Goal: Task Accomplishment & Management: Use online tool/utility

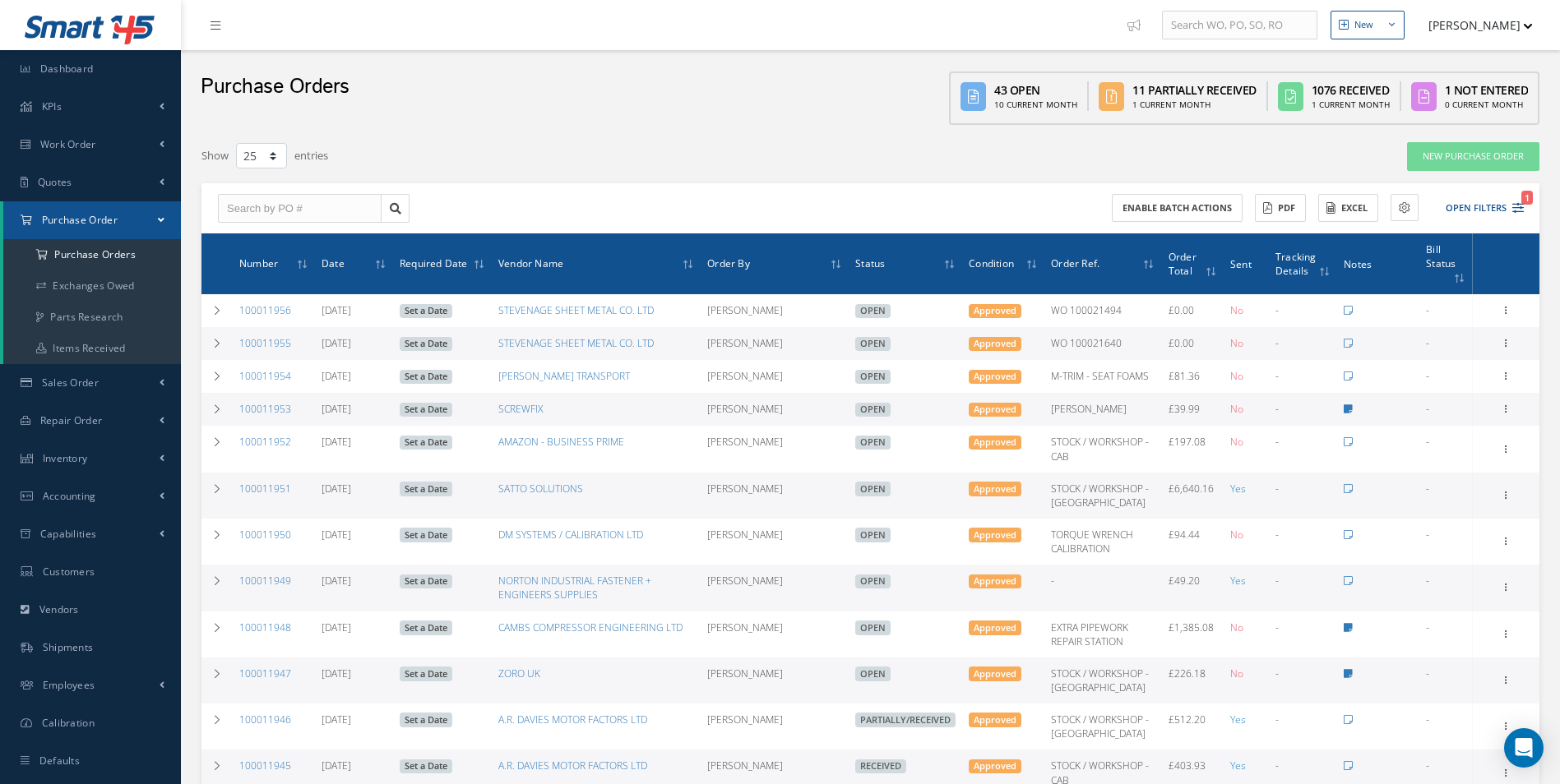
select select "25"
click at [286, 219] on input "text" at bounding box center [299, 208] width 164 height 30
type input "100011932"
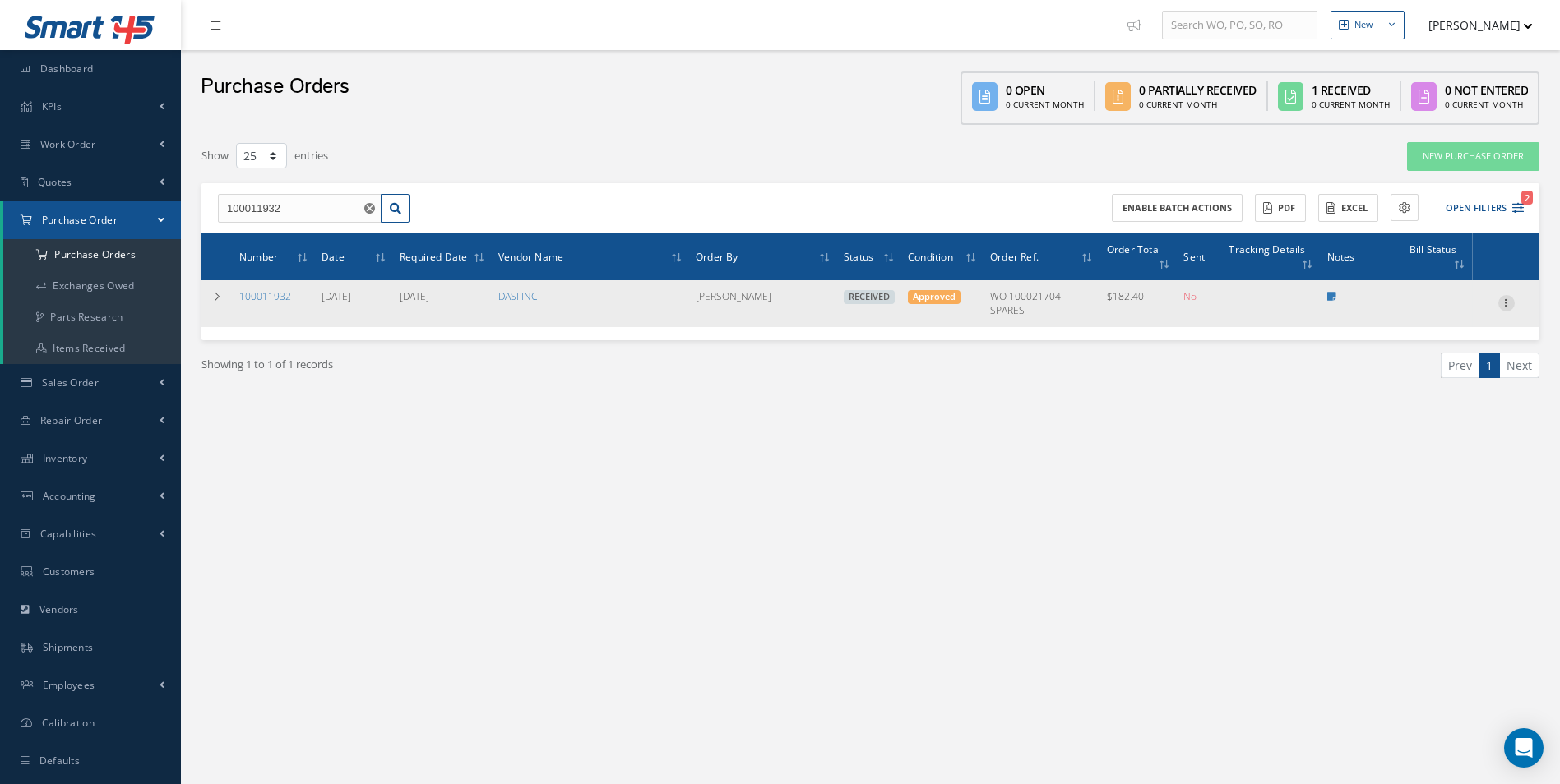
click at [1506, 298] on icon at bounding box center [1506, 302] width 16 height 14
click at [1433, 377] on link "Create Bill" at bounding box center [1431, 378] width 130 height 21
type input "0.00"
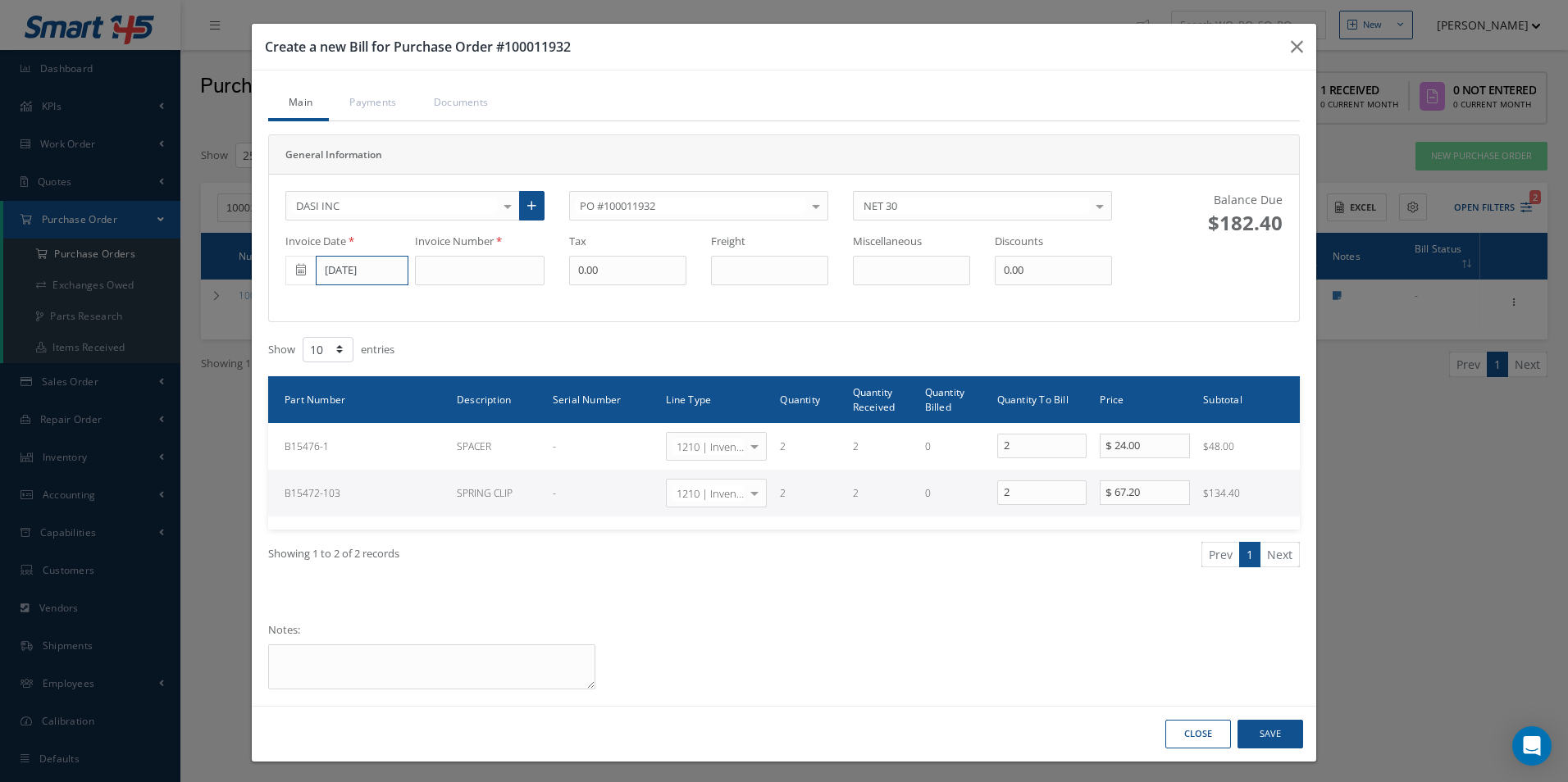
click at [362, 280] on input "[DATE]" at bounding box center [362, 270] width 93 height 30
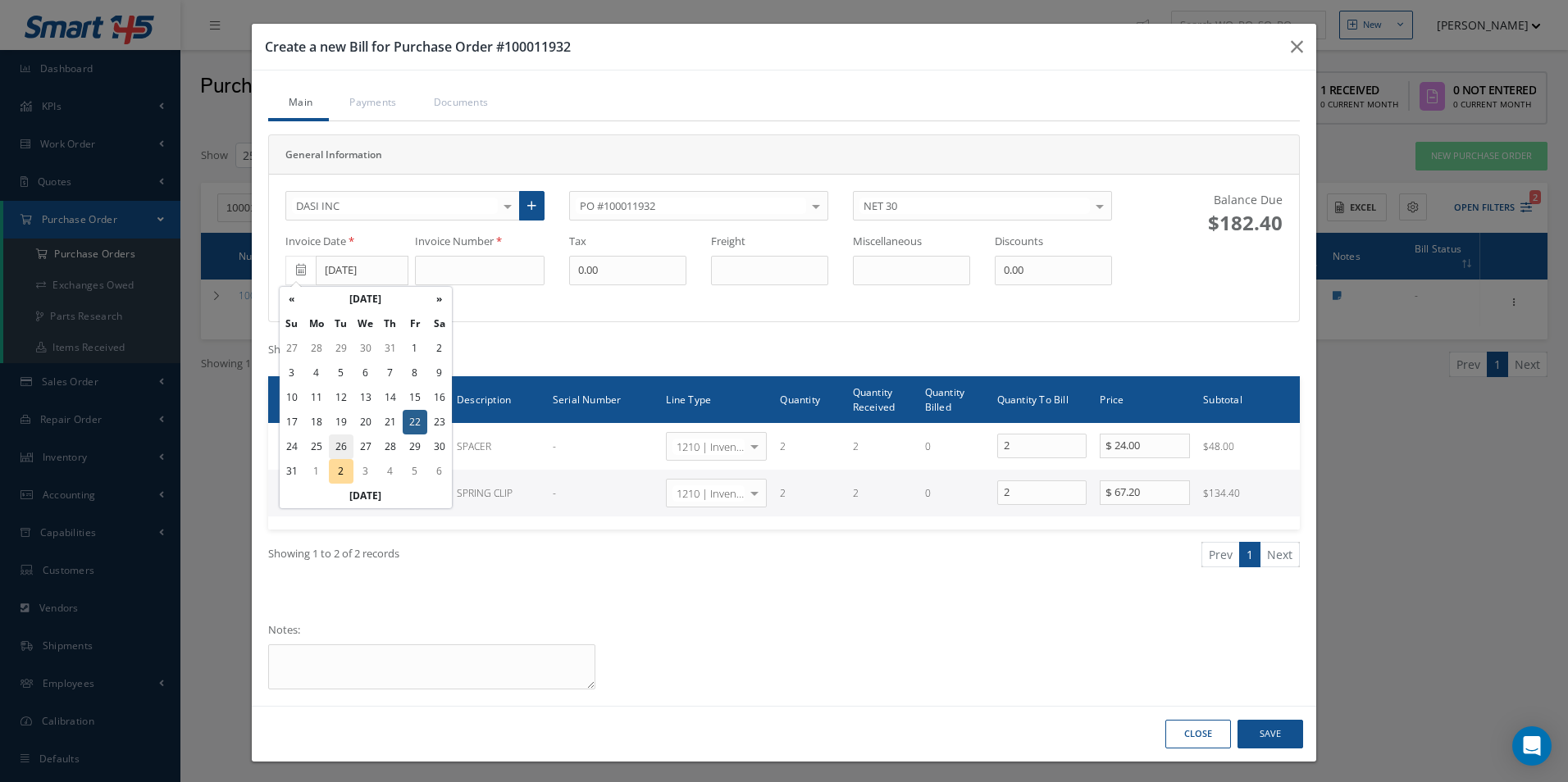
click at [341, 450] on td "26" at bounding box center [341, 446] width 24 height 24
type input "[DATE]"
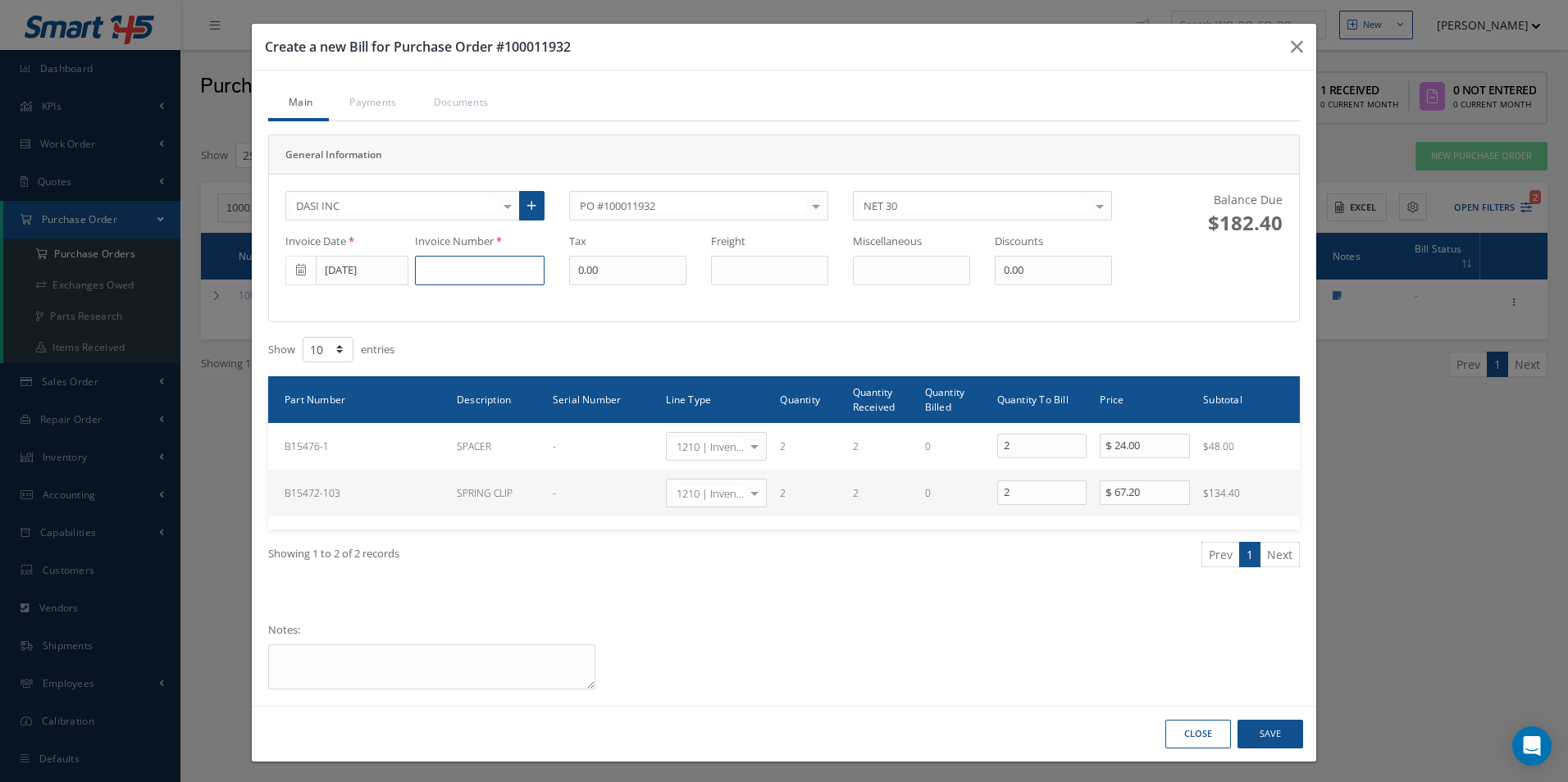
click at [430, 275] on input at bounding box center [480, 270] width 129 height 30
type input "INVC-728761"
click at [1269, 738] on button "Save" at bounding box center [1271, 735] width 66 height 29
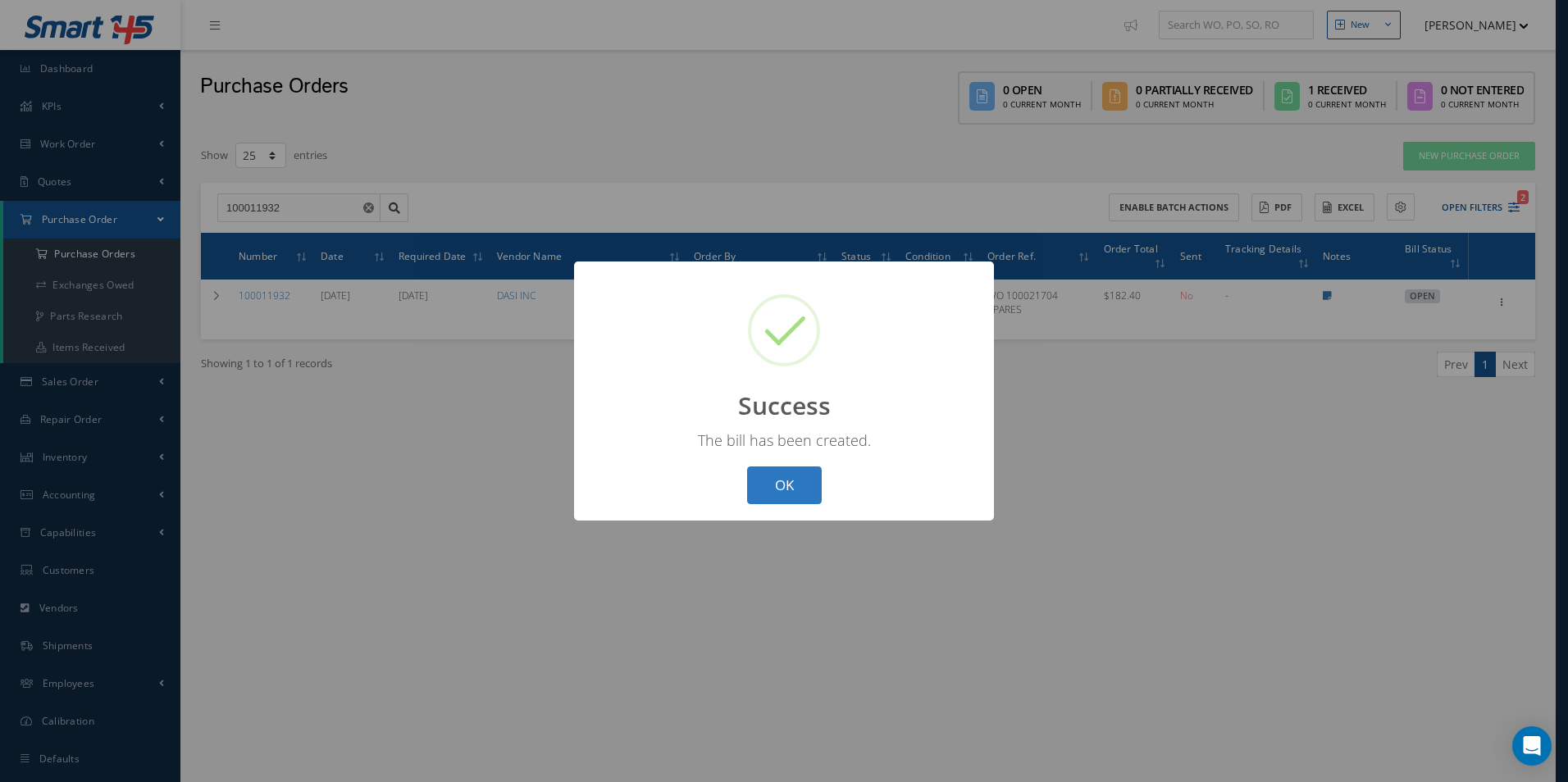
click at [799, 492] on button "OK" at bounding box center [784, 486] width 74 height 39
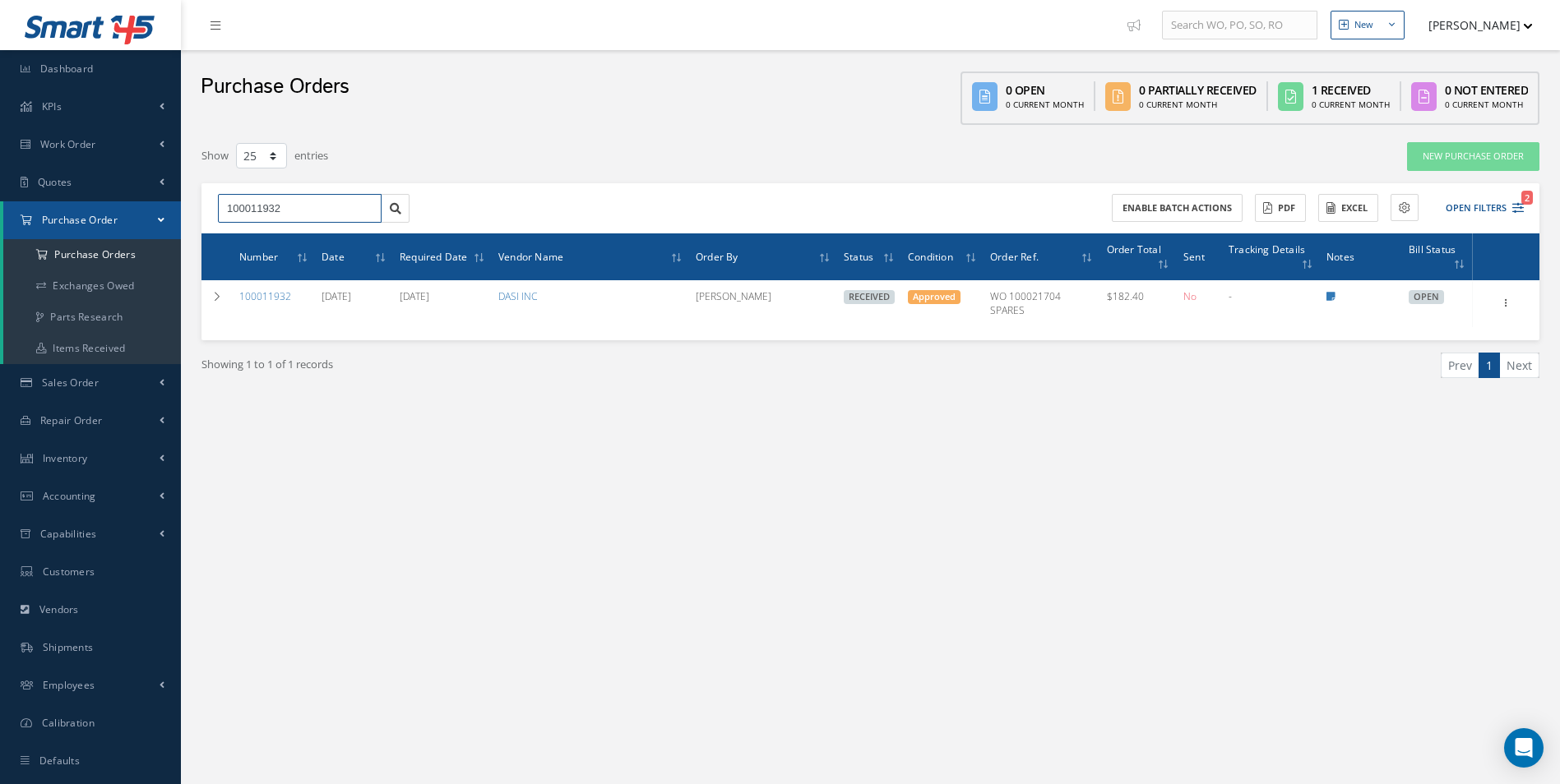
drag, startPoint x: 352, startPoint y: 202, endPoint x: 0, endPoint y: 196, distance: 352.1
click at [0, 197] on html "Smart 145 Dashboard KPIs Work Order Accounting Work Order Work Order Work Order…" at bounding box center [780, 392] width 1560 height 784
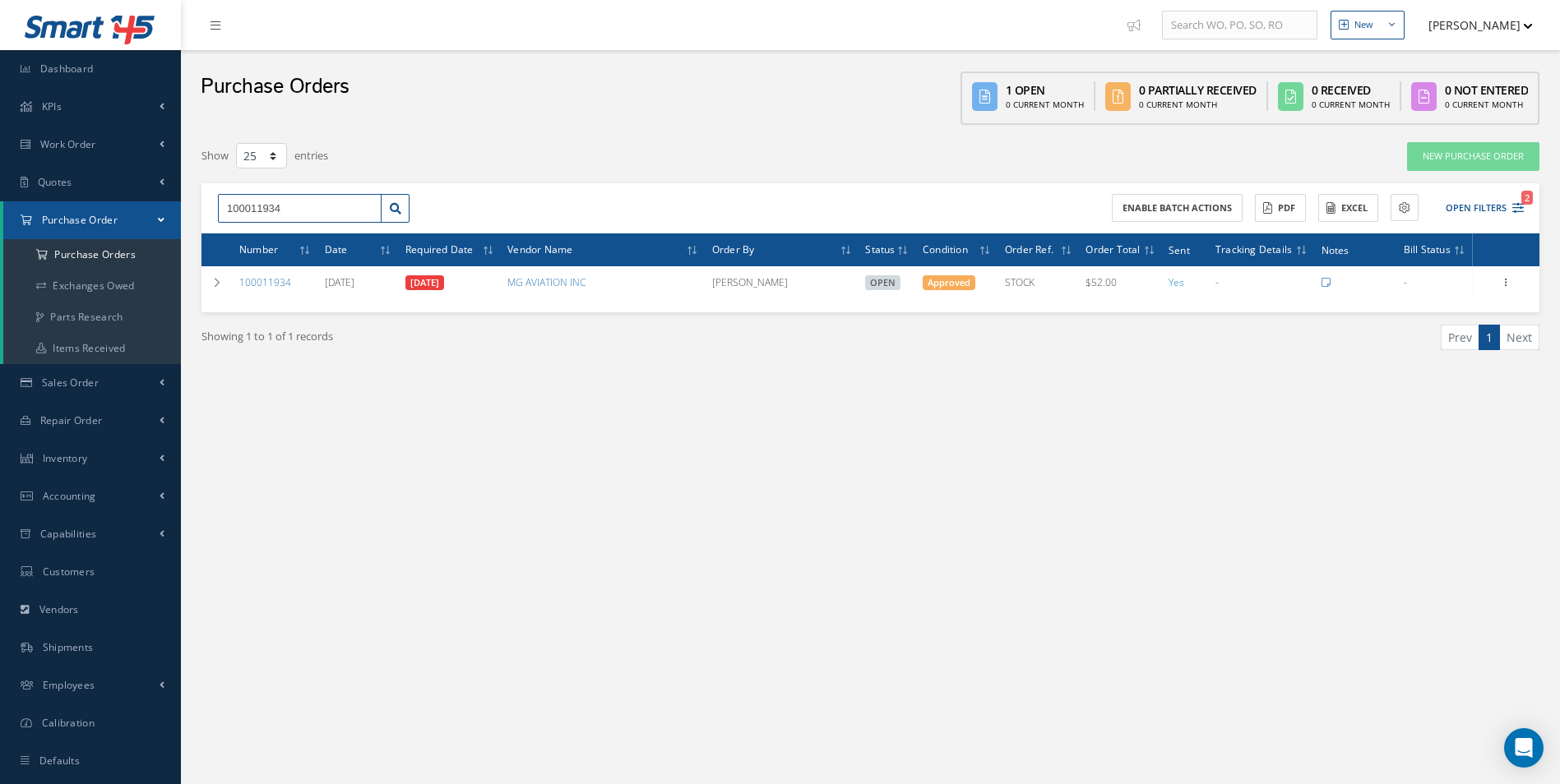
drag, startPoint x: 306, startPoint y: 203, endPoint x: -3, endPoint y: 211, distance: 309.1
click at [0, 211] on html "Smart 145 Dashboard KPIs Work Order Accounting Work Order Work Order Work Order…" at bounding box center [780, 392] width 1560 height 784
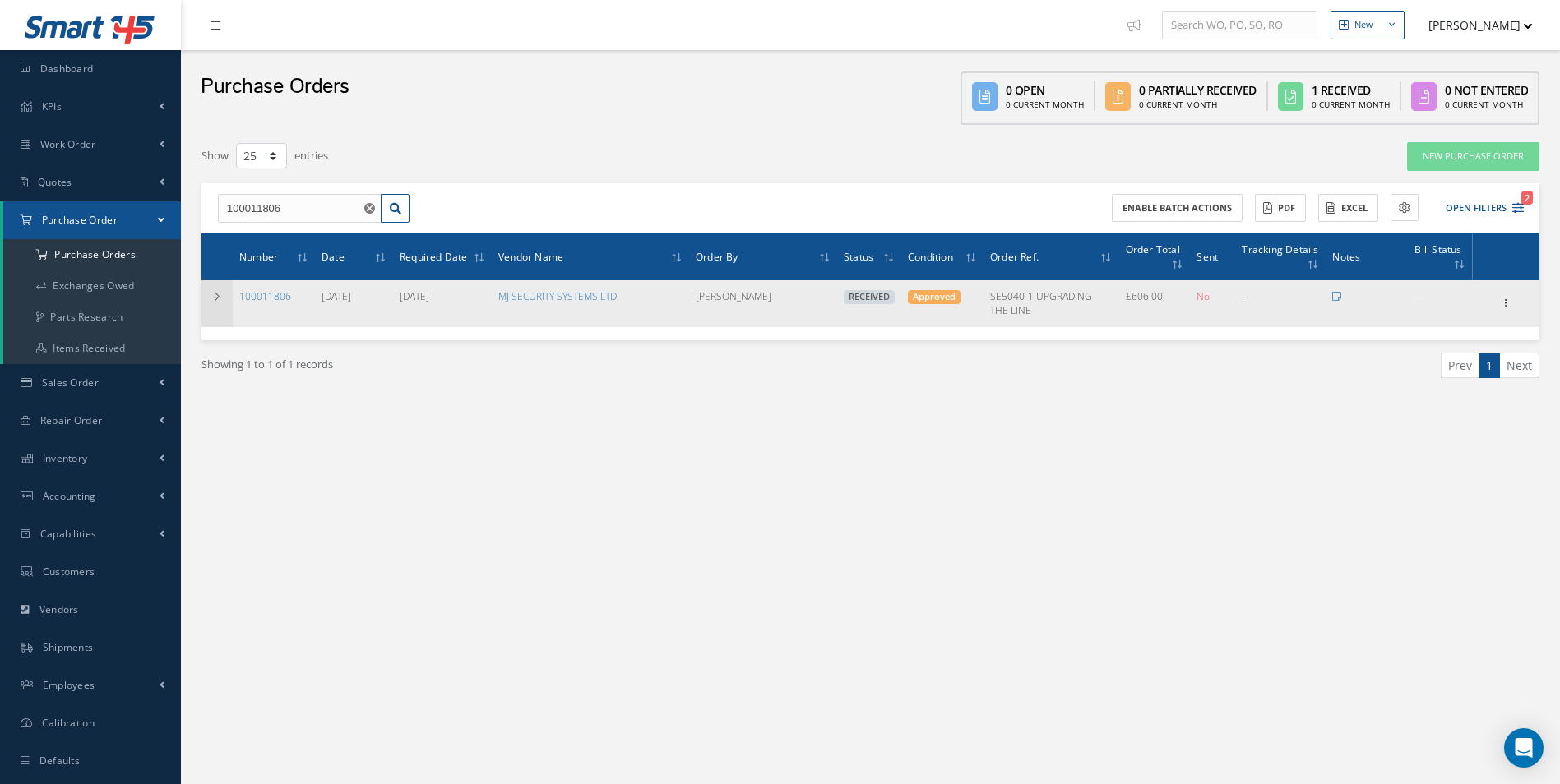
click at [219, 305] on td at bounding box center [217, 304] width 31 height 46
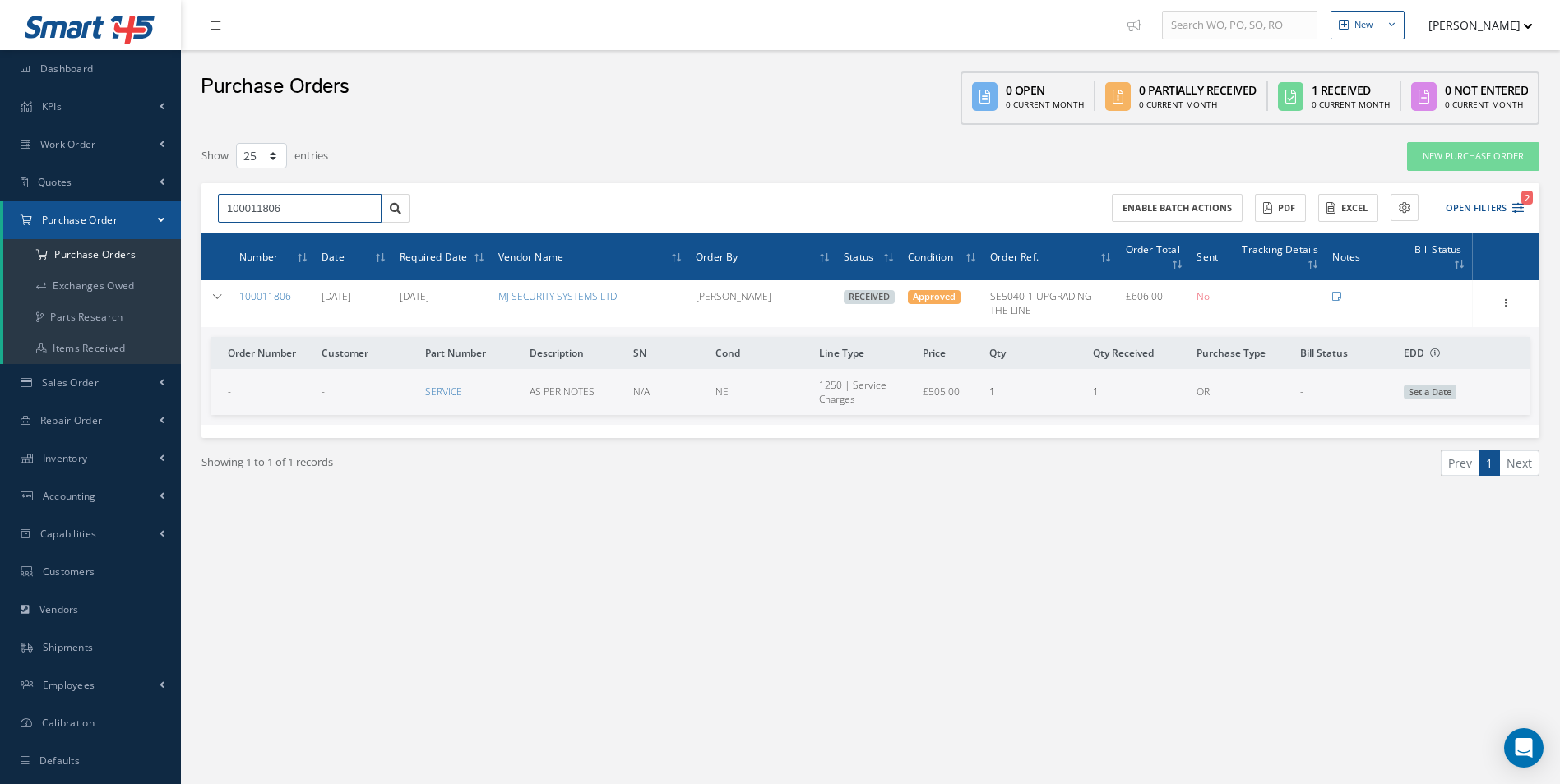
drag, startPoint x: 299, startPoint y: 205, endPoint x: -3, endPoint y: 206, distance: 302.0
click at [0, 206] on html "Smart 145 Dashboard KPIs Work Order Accounting Work Order Work Order Work Order…" at bounding box center [780, 392] width 1560 height 784
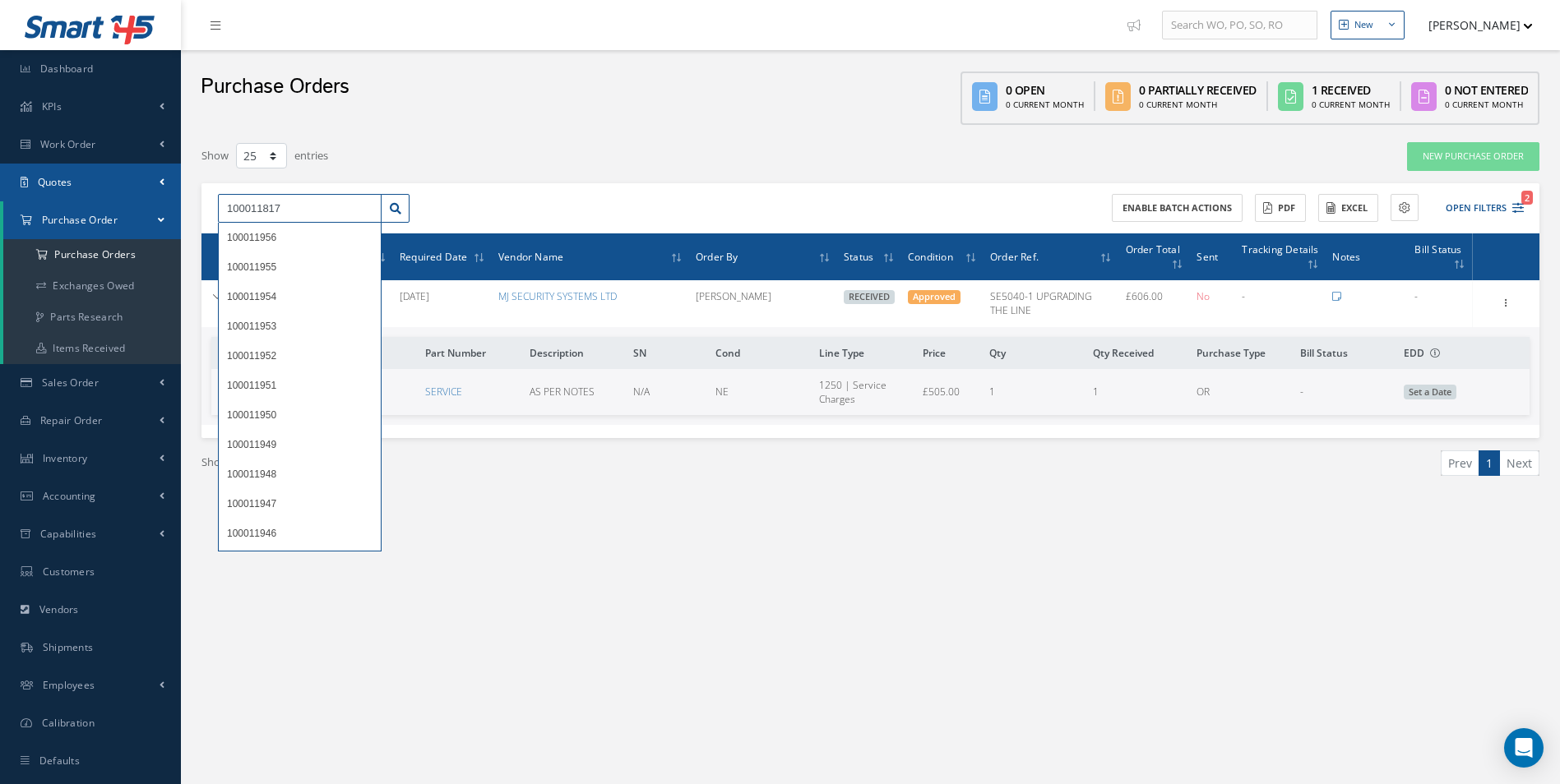
type input "100011817"
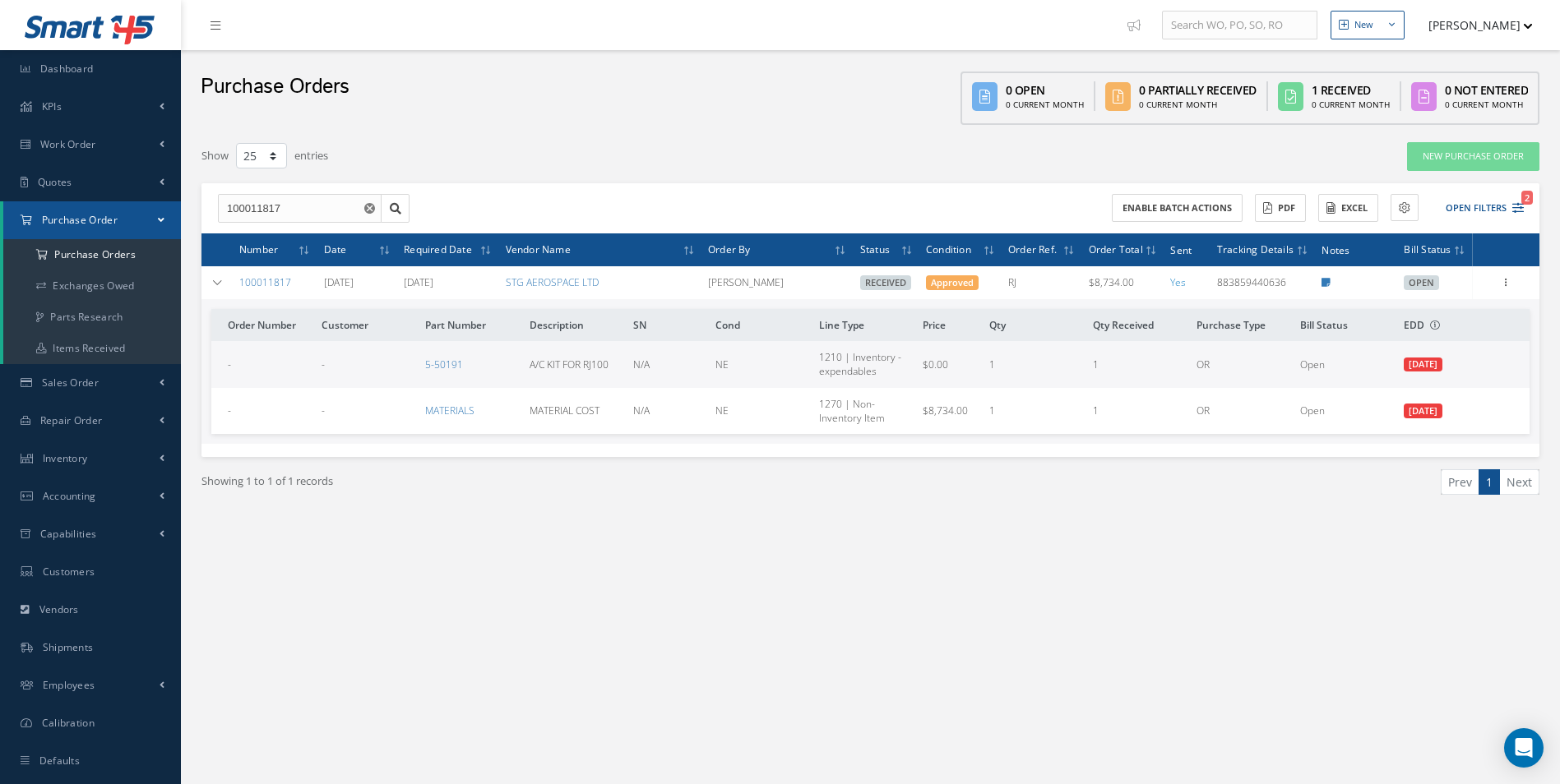
drag, startPoint x: 291, startPoint y: 286, endPoint x: 240, endPoint y: 292, distance: 51.4
click at [240, 292] on td "100011817" at bounding box center [274, 283] width 84 height 33
copy link "100011817"
click at [221, 290] on td at bounding box center [217, 283] width 31 height 33
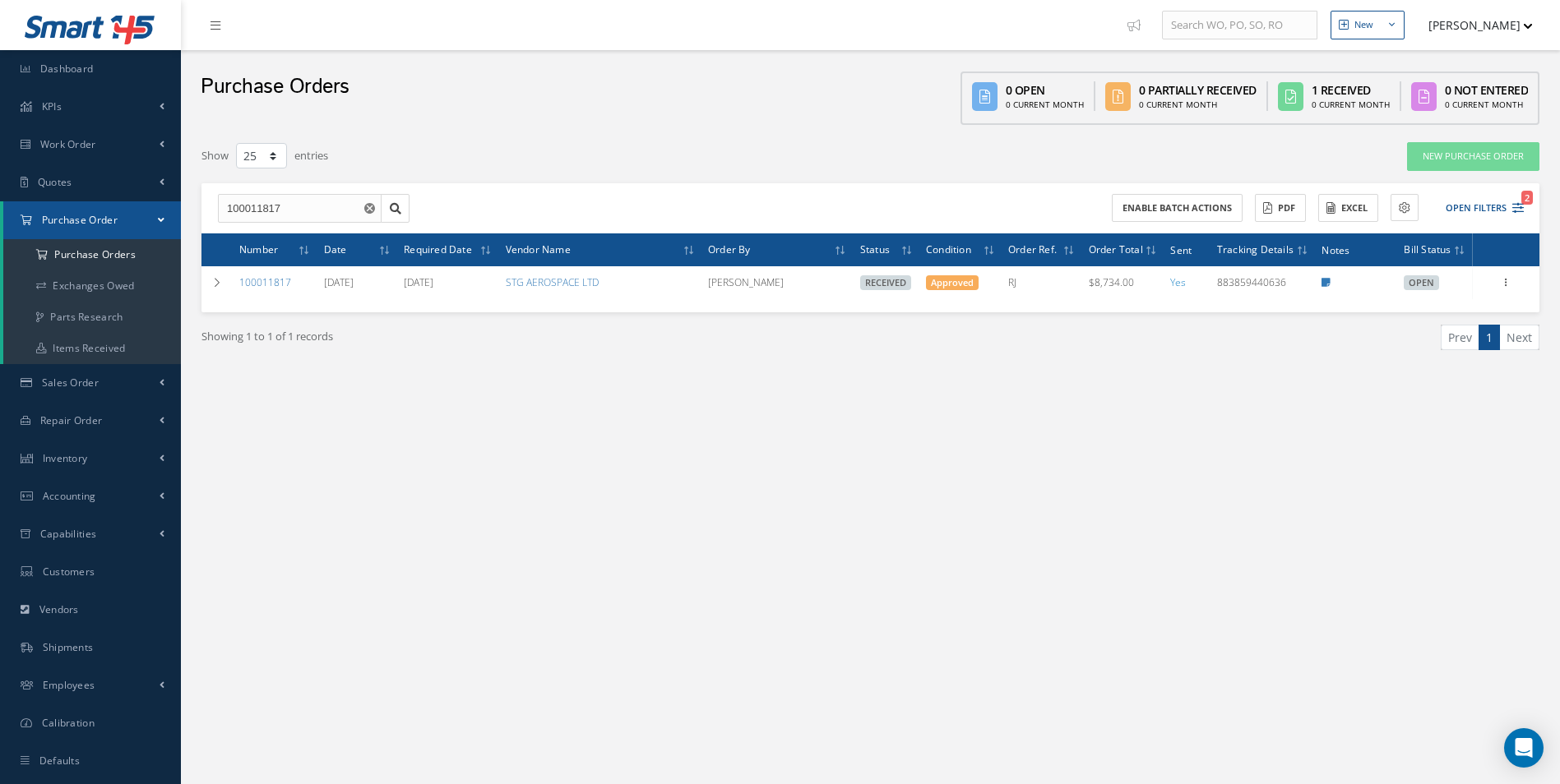
click at [601, 182] on div "Filters PO # 100011817 Vendor Name Open Partially/Received Received Canceled Ed…" at bounding box center [871, 266] width 1338 height 251
click at [374, 211] on icon "Reset" at bounding box center [369, 208] width 11 height 11
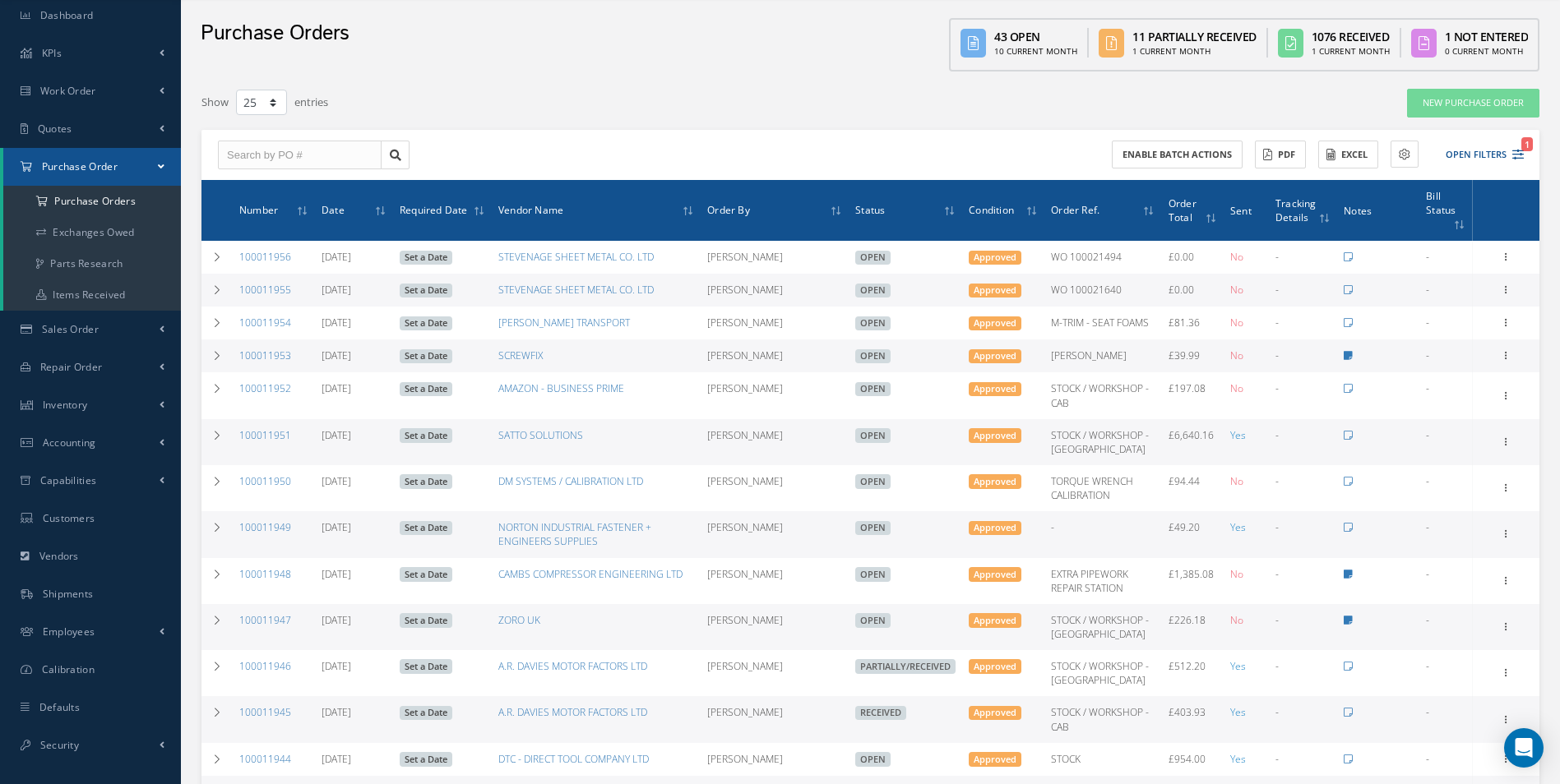
scroll to position [82, 0]
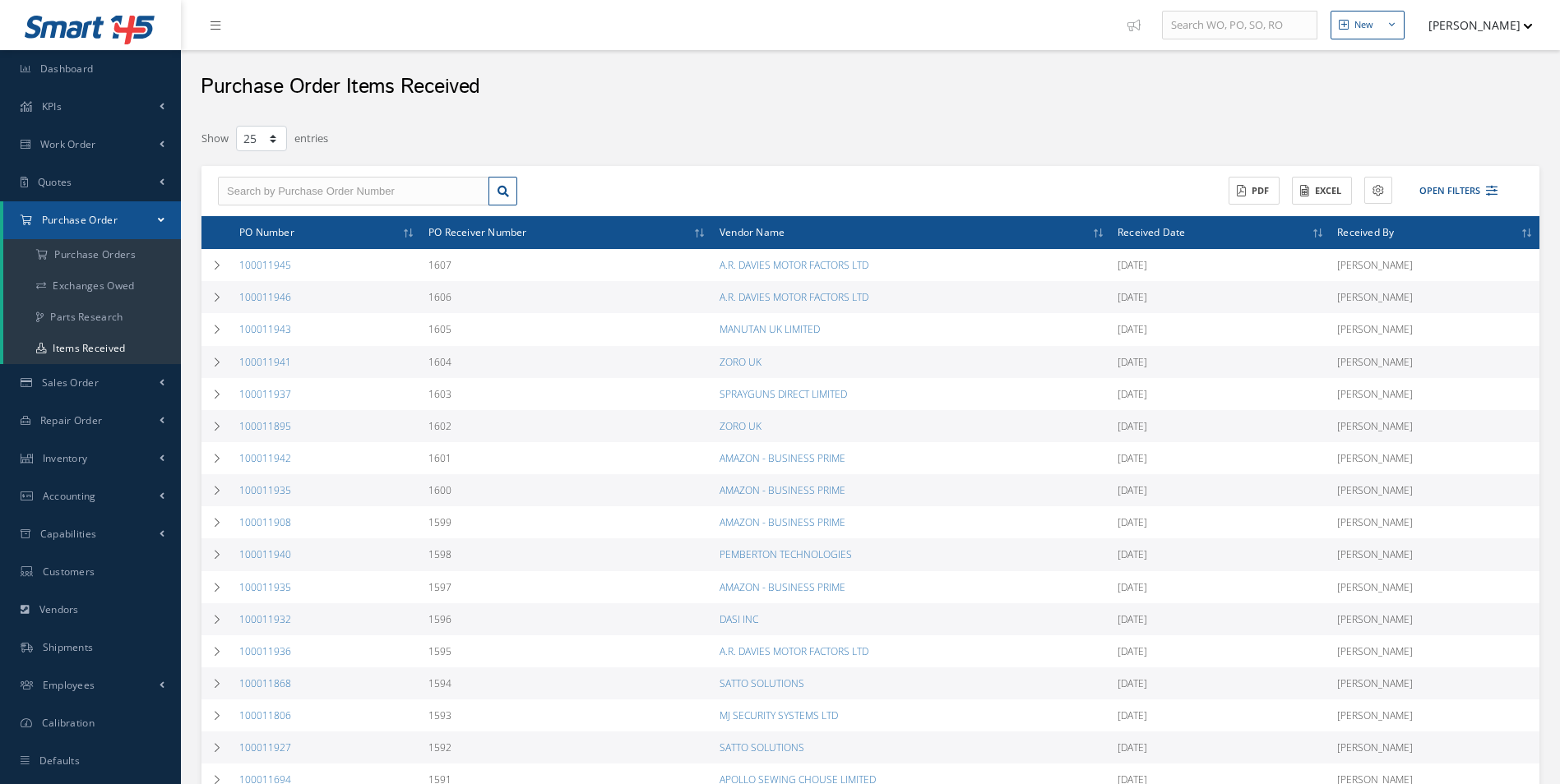
select select "25"
click at [329, 189] on input "text" at bounding box center [353, 192] width 271 height 30
type input "100011817"
